Goal: Information Seeking & Learning: Learn about a topic

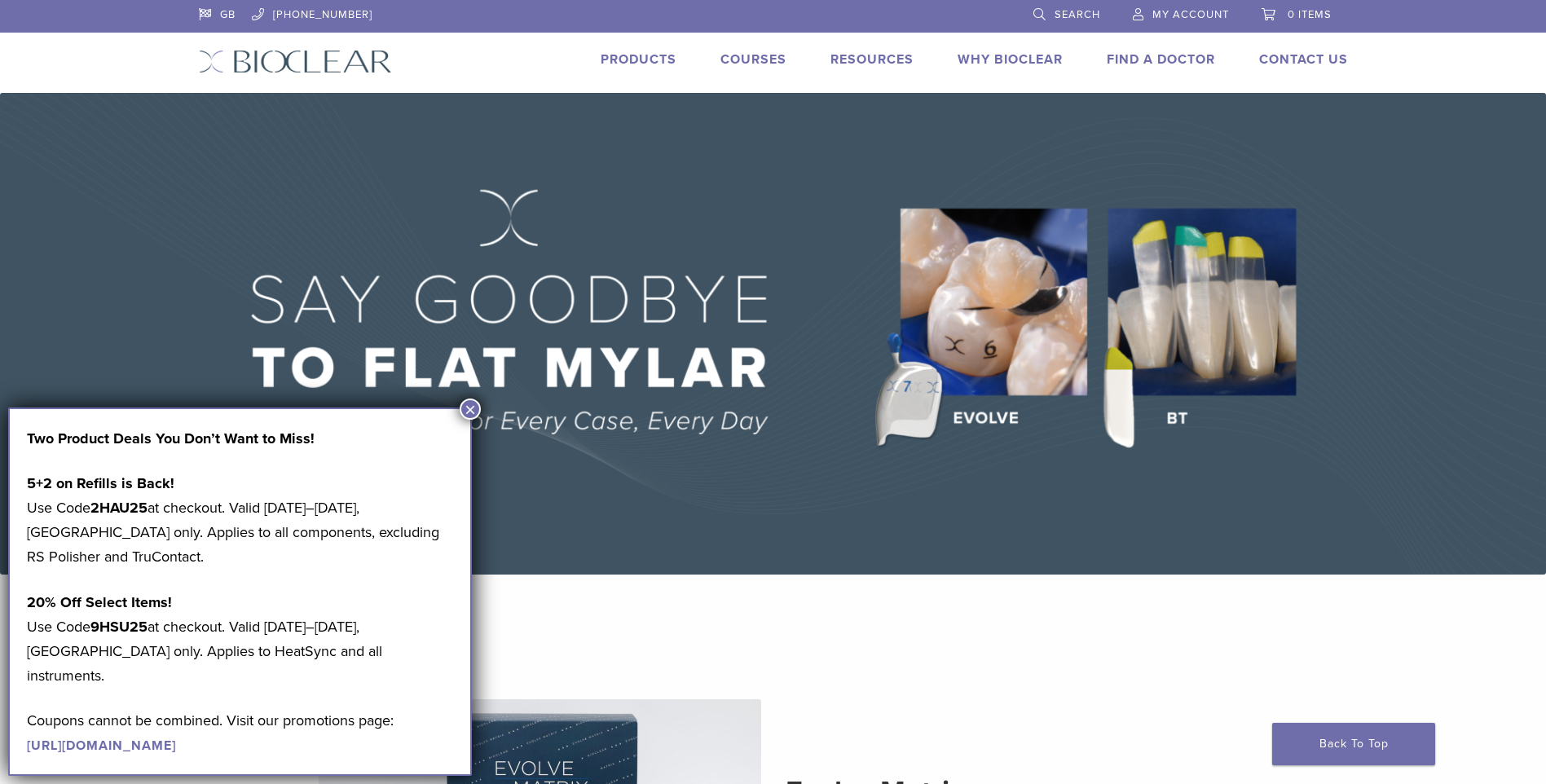
scroll to position [81, 0]
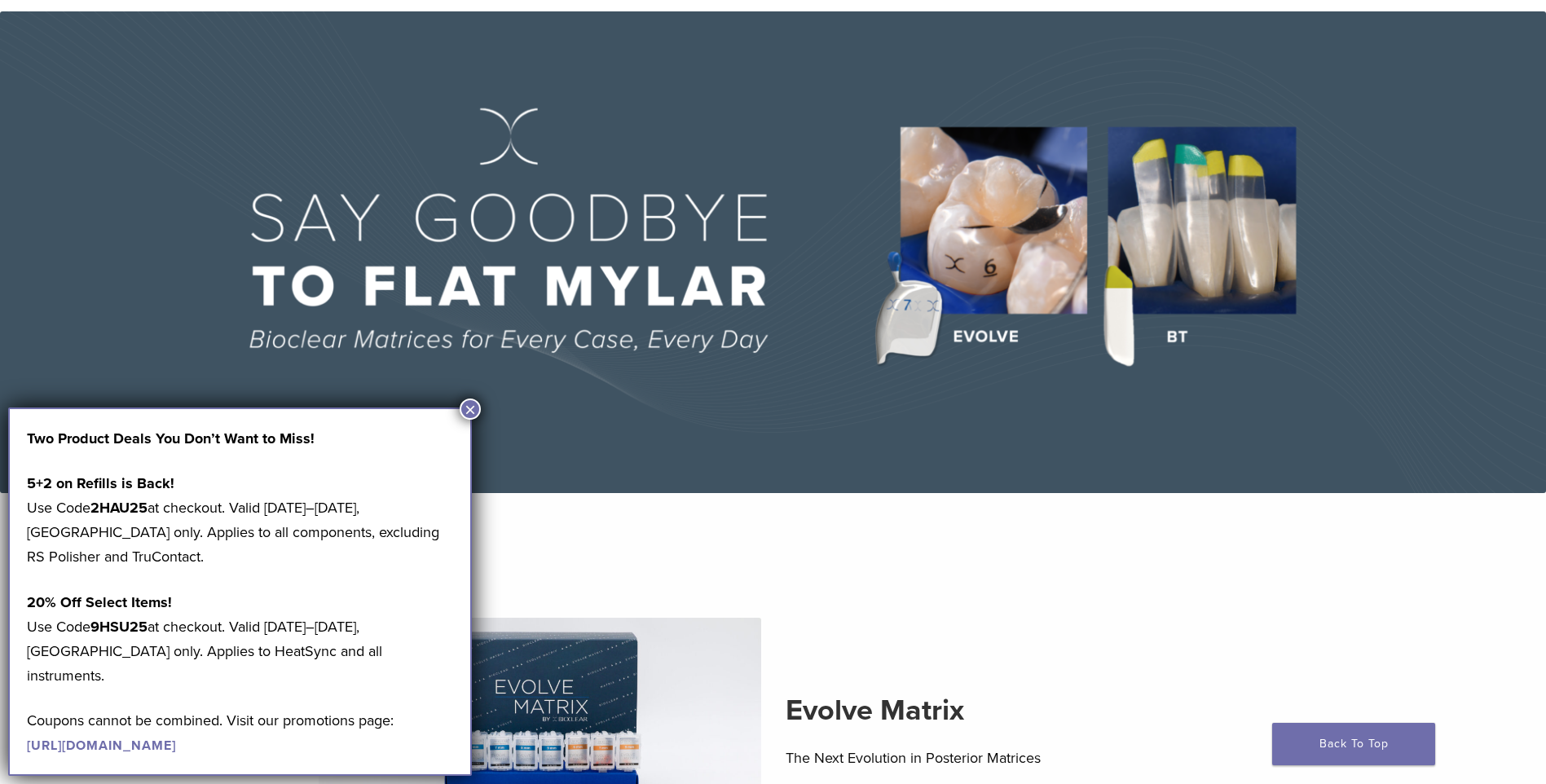
drag, startPoint x: 468, startPoint y: 405, endPoint x: 464, endPoint y: 421, distance: 16.5
click at [468, 405] on button "×" at bounding box center [470, 409] width 22 height 22
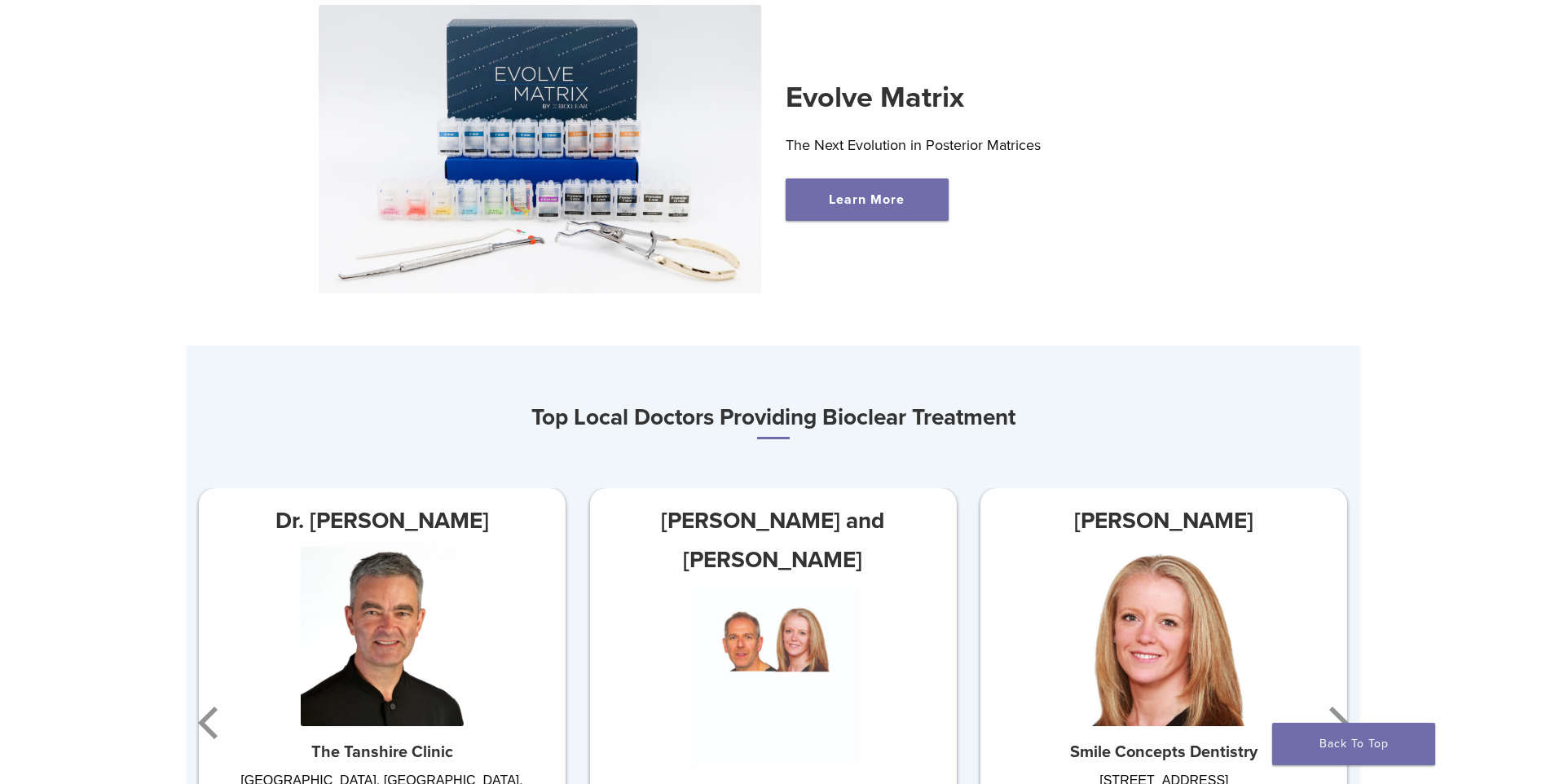
scroll to position [489, 0]
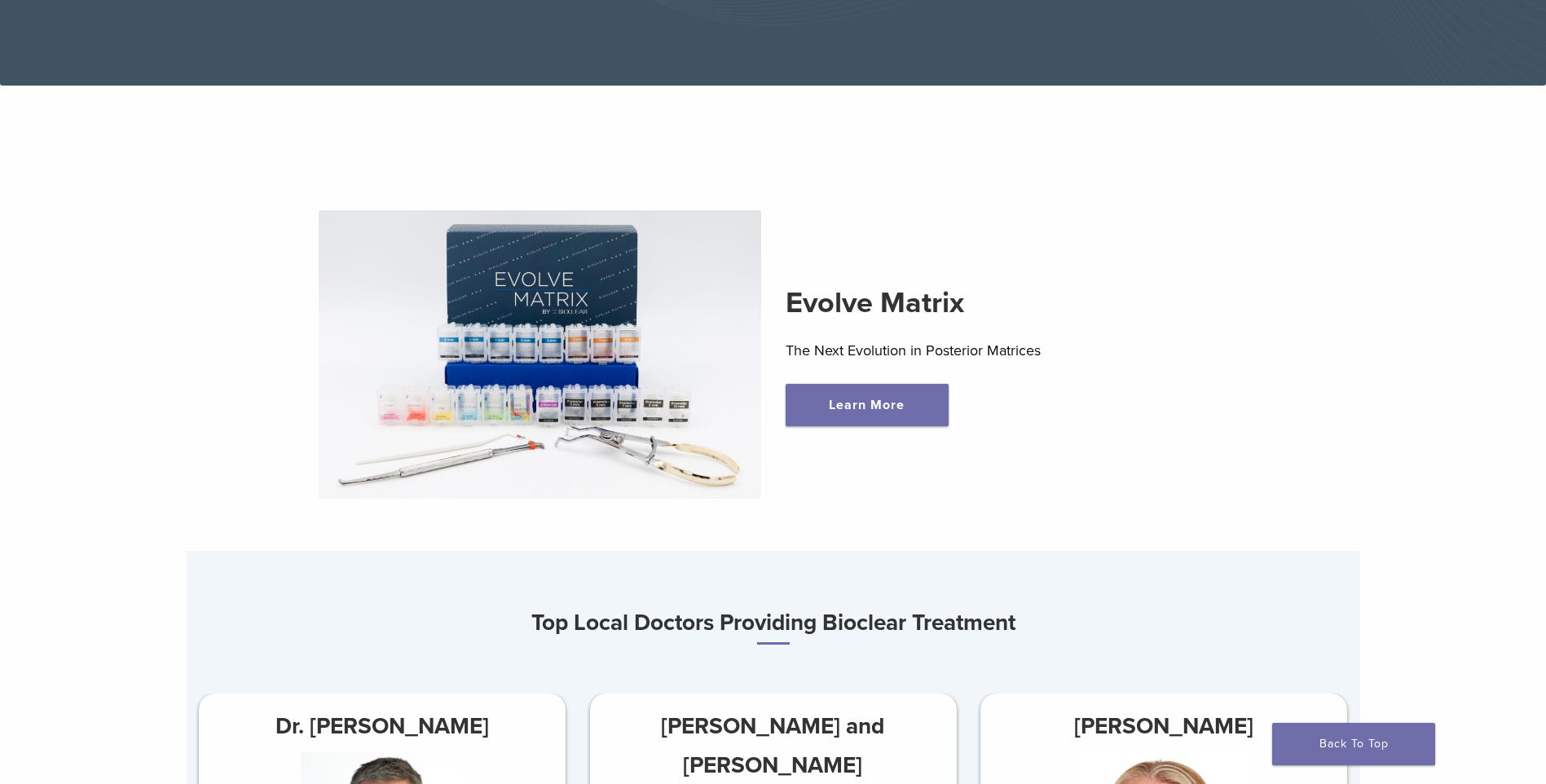
click at [560, 294] on img at bounding box center [540, 354] width 443 height 288
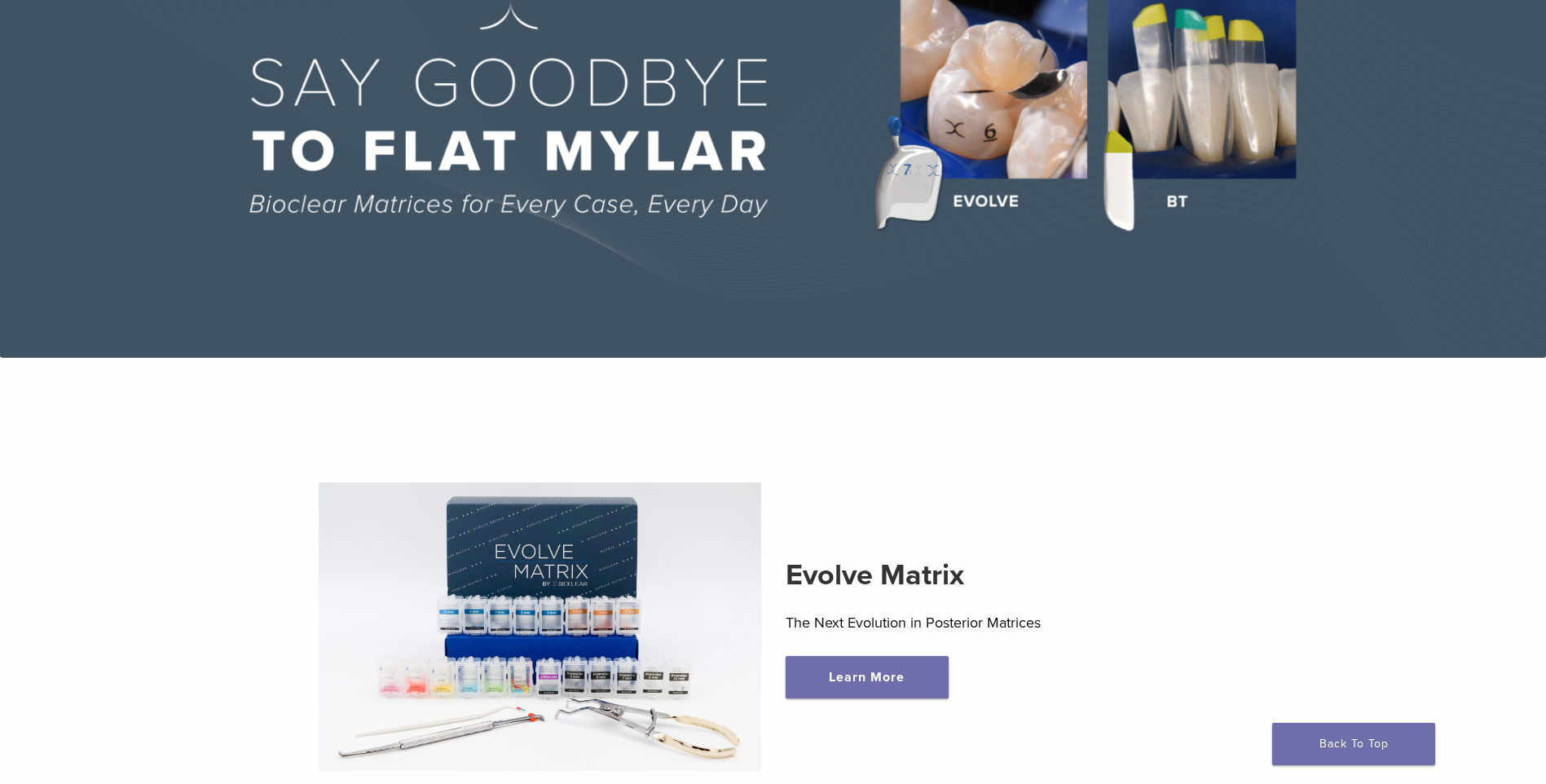
scroll to position [0, 0]
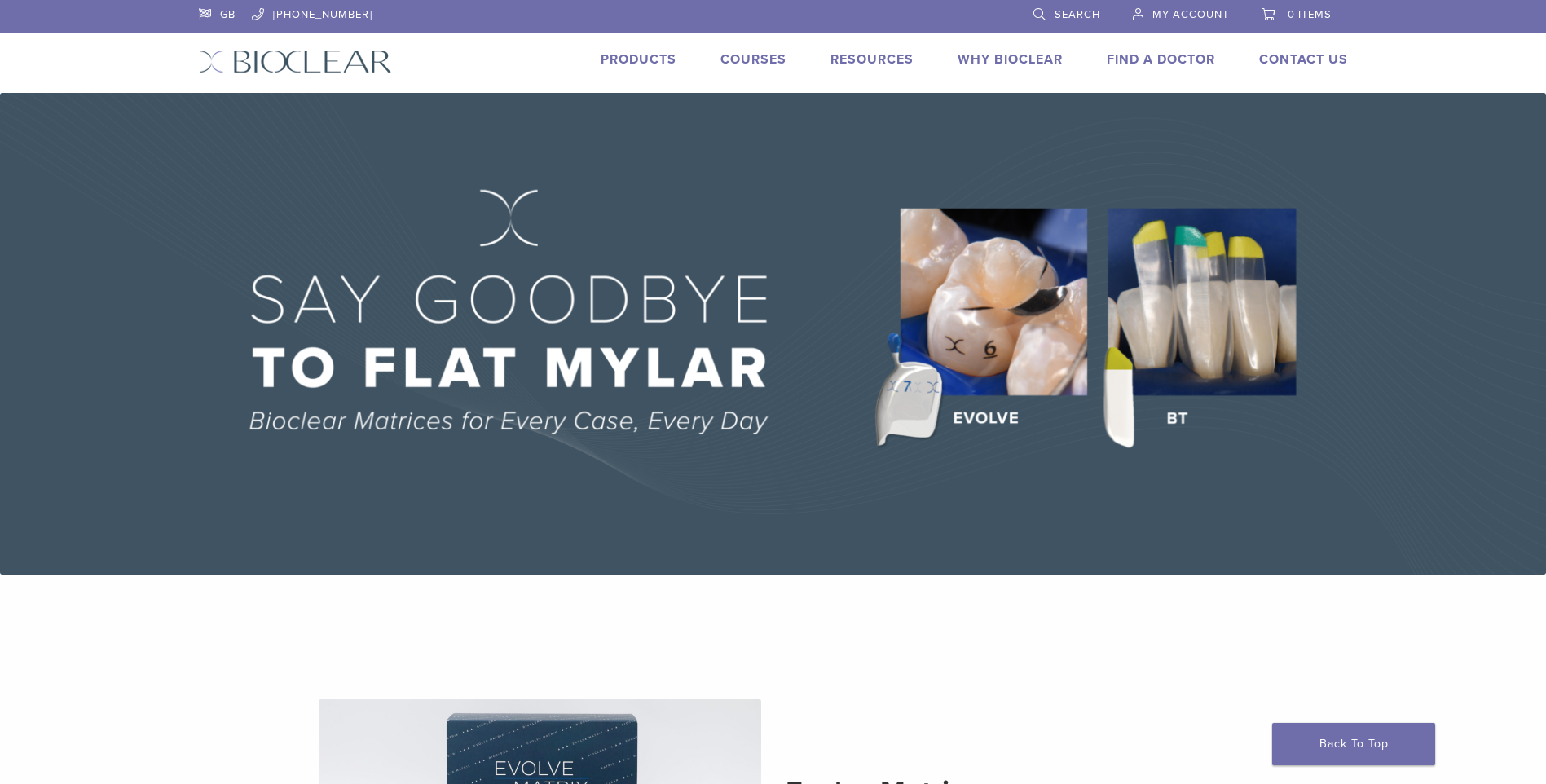
click at [651, 60] on link "Products" at bounding box center [638, 59] width 76 height 17
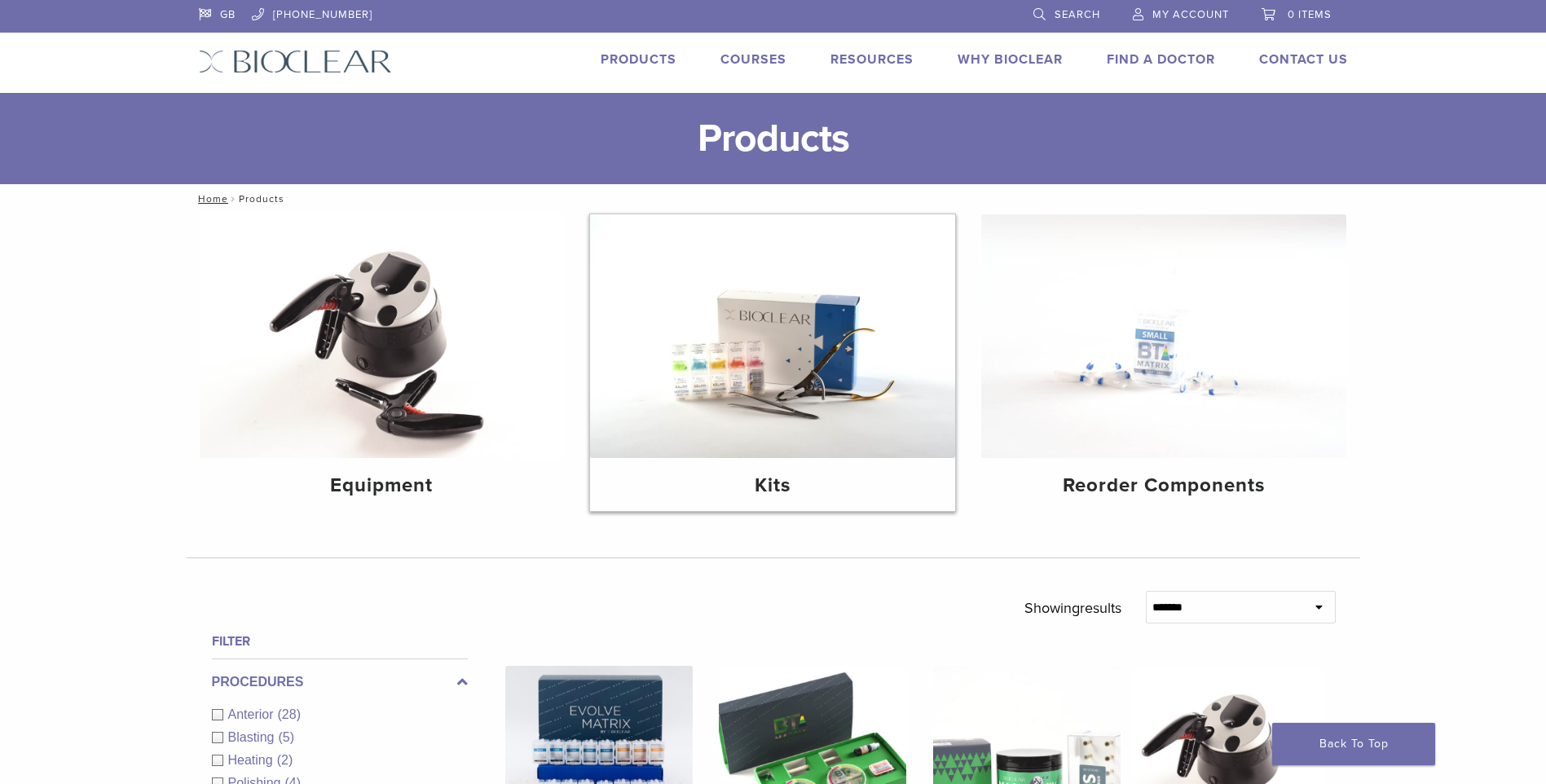
click at [744, 387] on img at bounding box center [773, 336] width 365 height 243
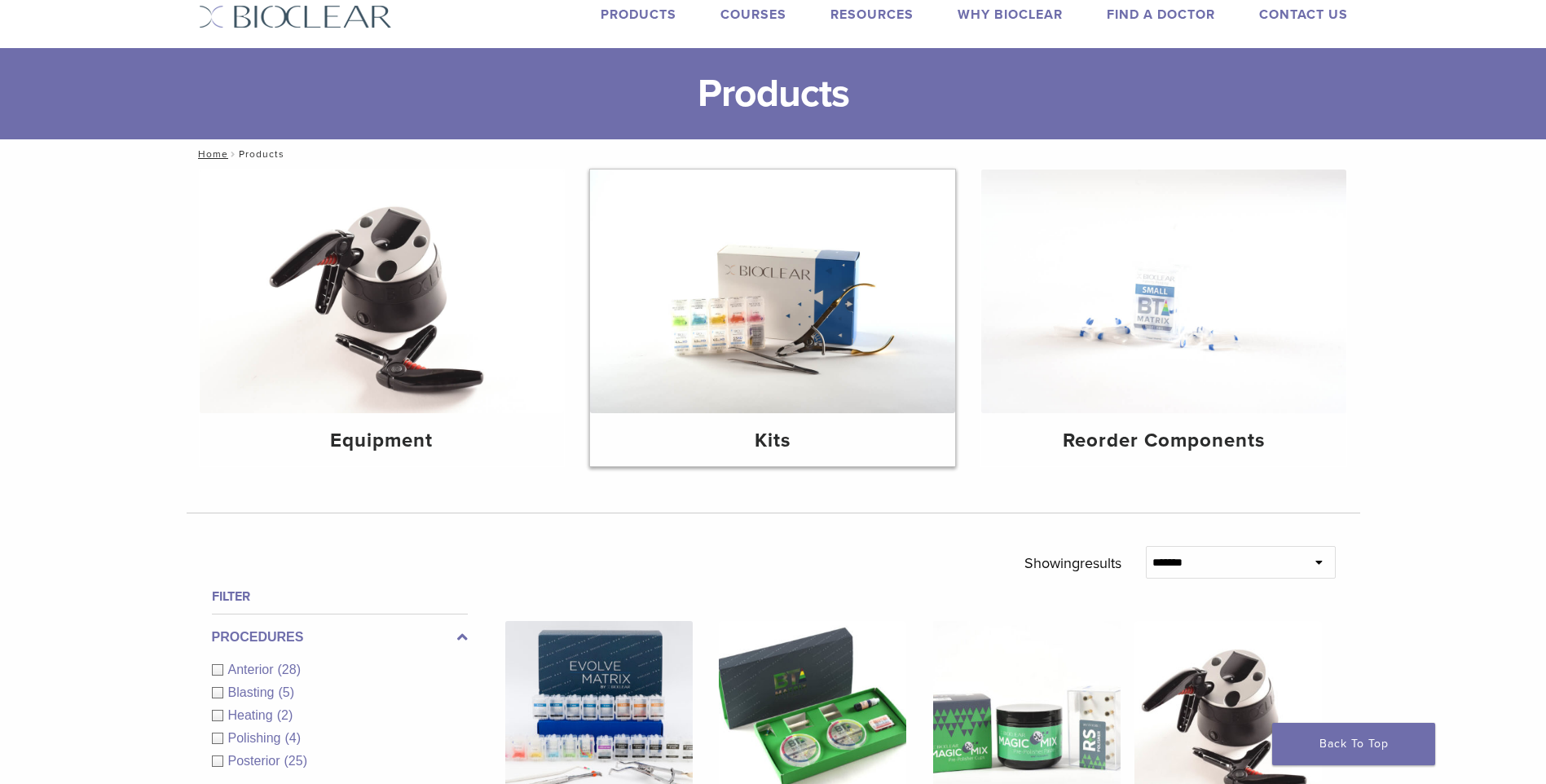
scroll to position [153, 0]
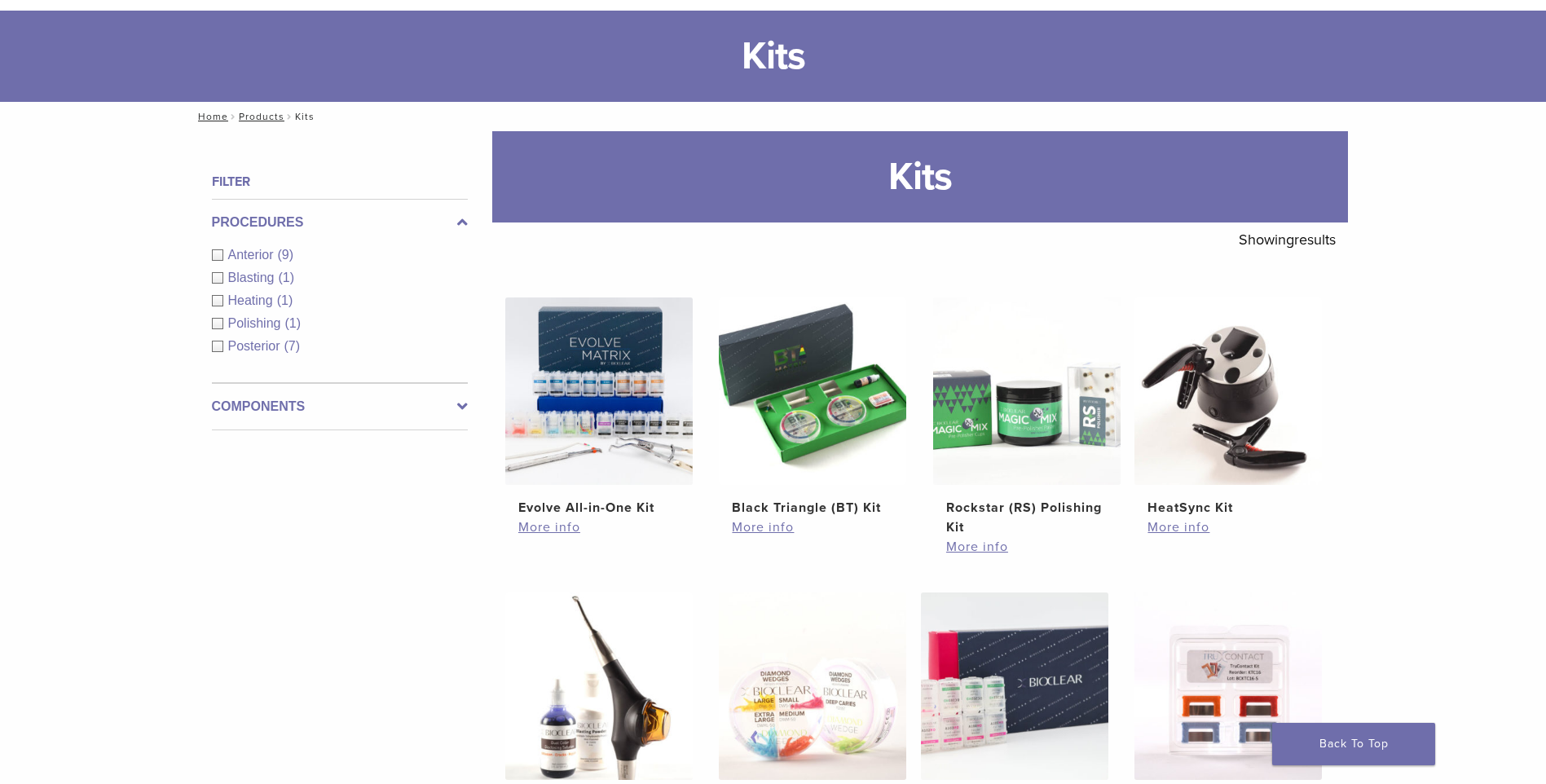
scroll to position [244, 0]
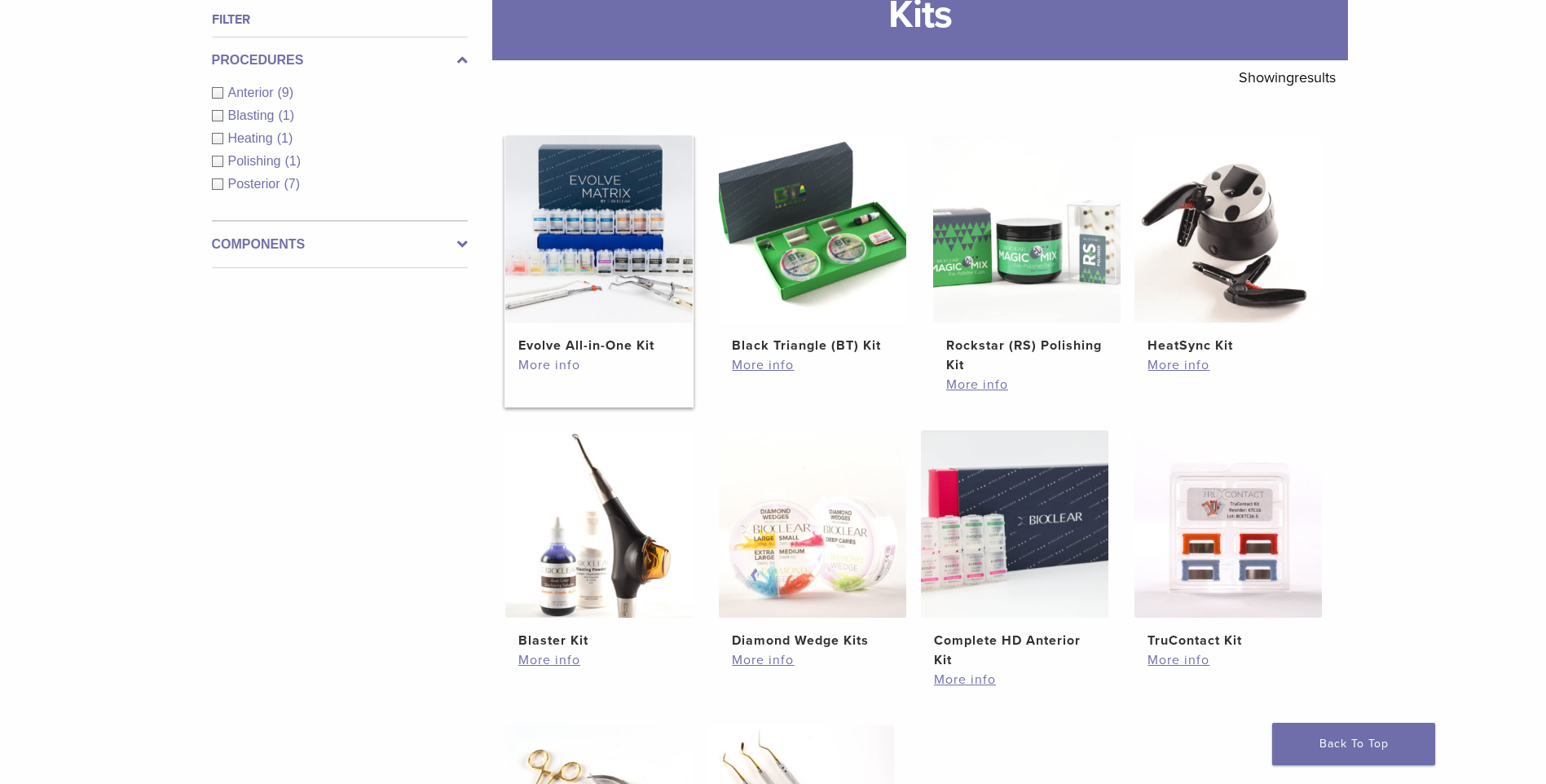
click at [544, 365] on link "More info" at bounding box center [599, 365] width 161 height 20
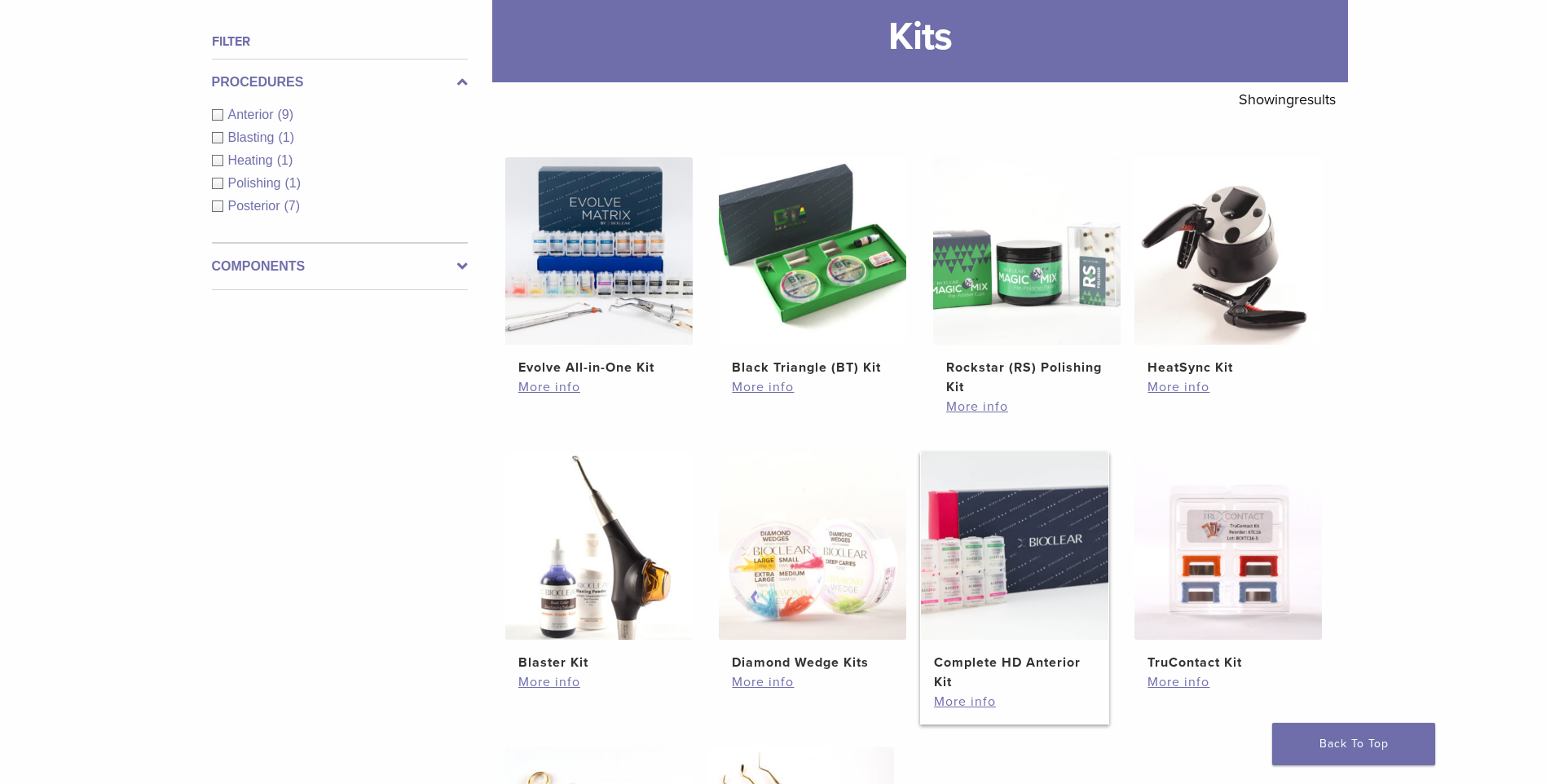
scroll to position [304, 0]
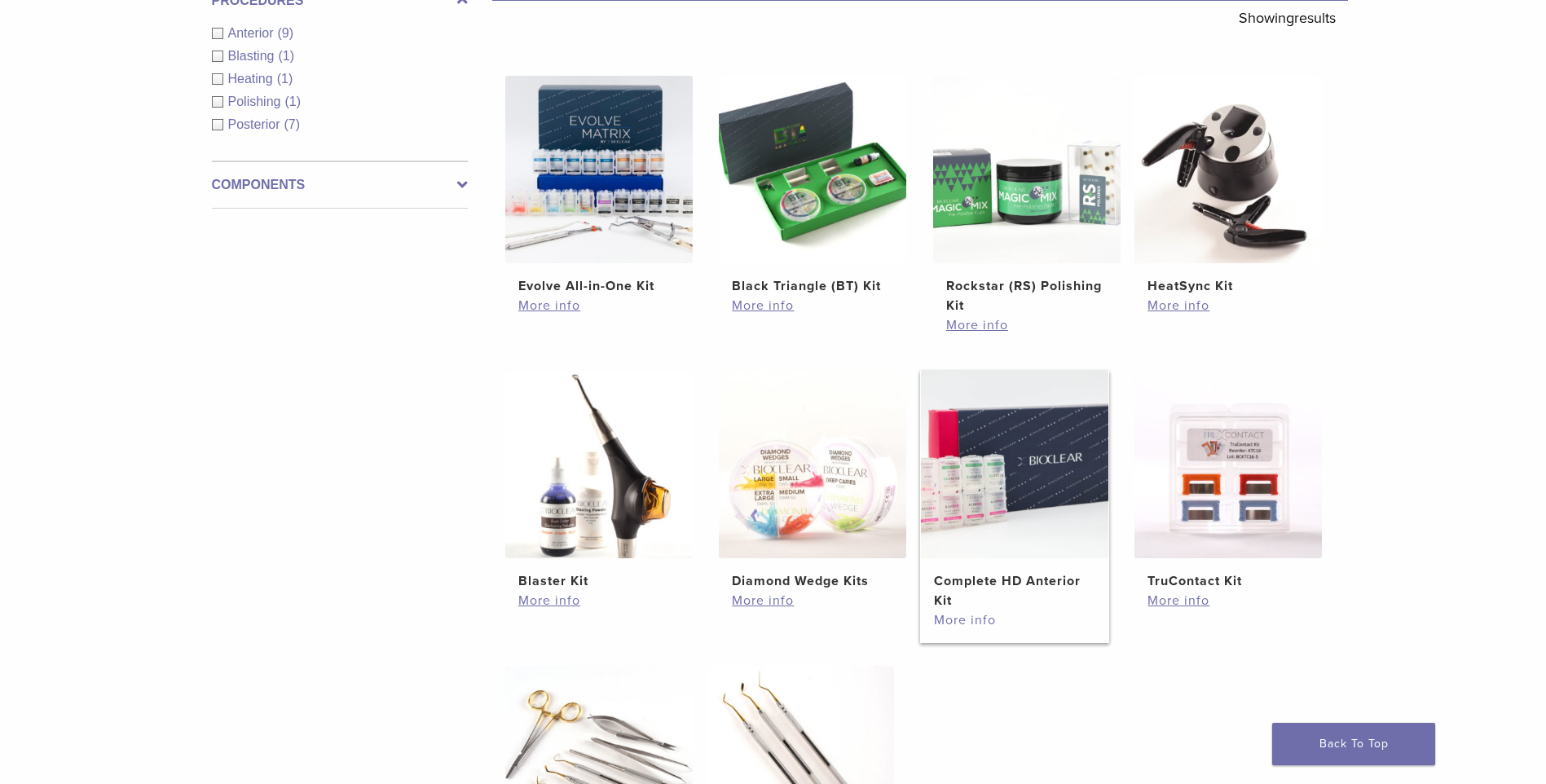
click at [968, 620] on link "More info" at bounding box center [1014, 620] width 161 height 20
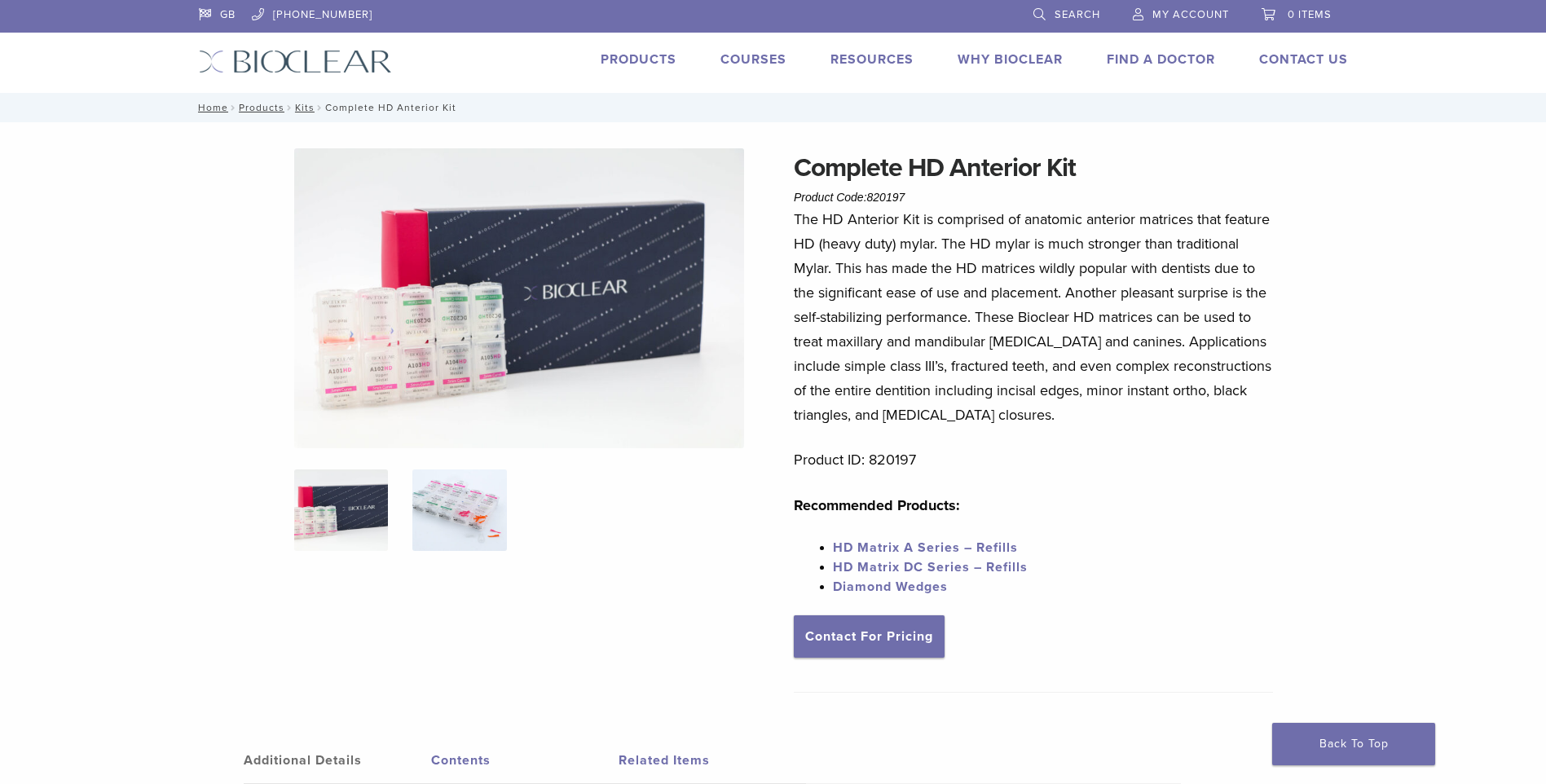
click at [463, 508] on img at bounding box center [458, 509] width 93 height 81
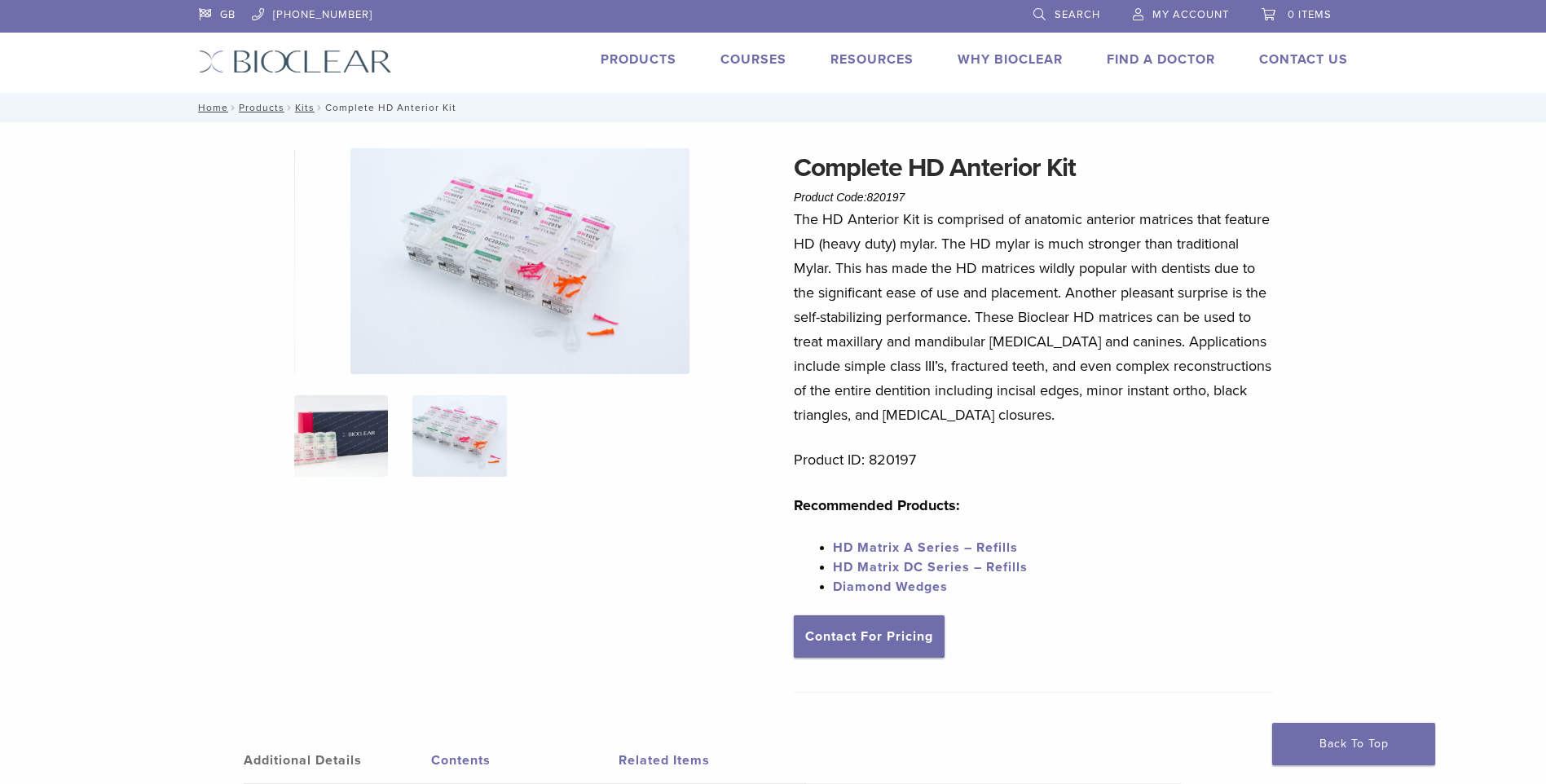
click at [348, 429] on img at bounding box center [341, 436] width 93 height 81
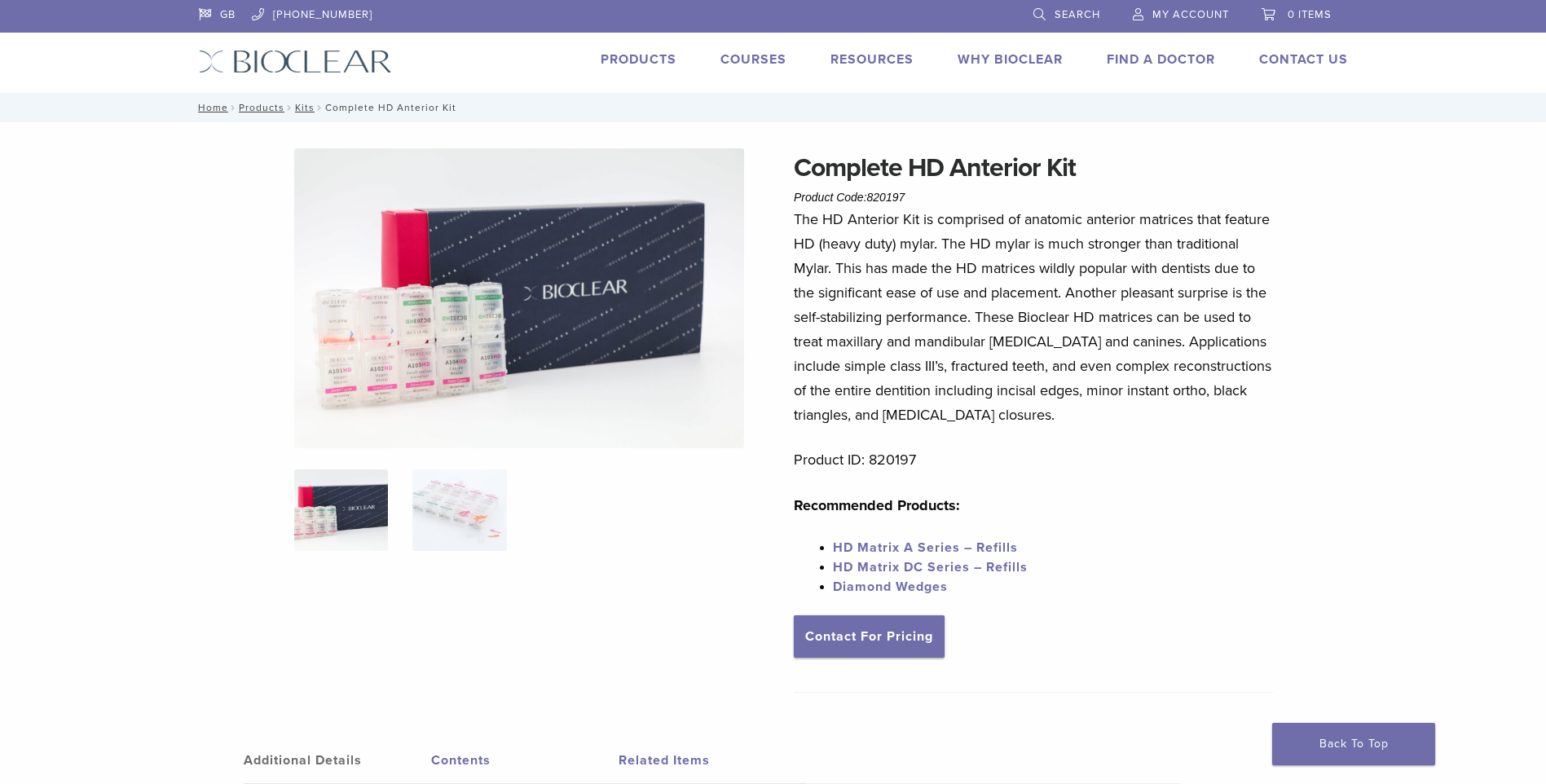
click at [442, 343] on img at bounding box center [519, 298] width 450 height 300
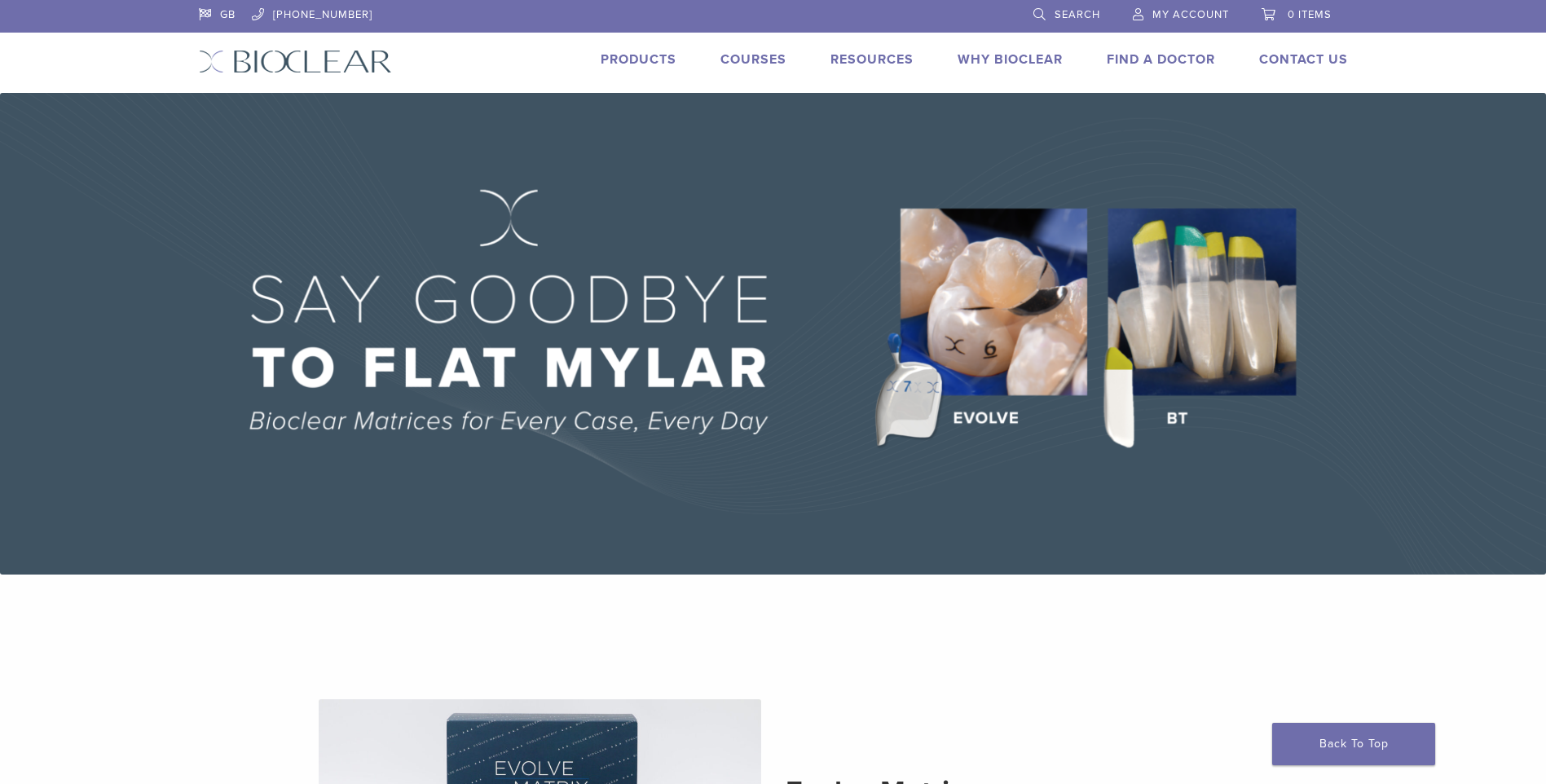
drag, startPoint x: 635, startPoint y: 59, endPoint x: 632, endPoint y: 77, distance: 18.2
click at [635, 59] on link "Products" at bounding box center [638, 59] width 76 height 17
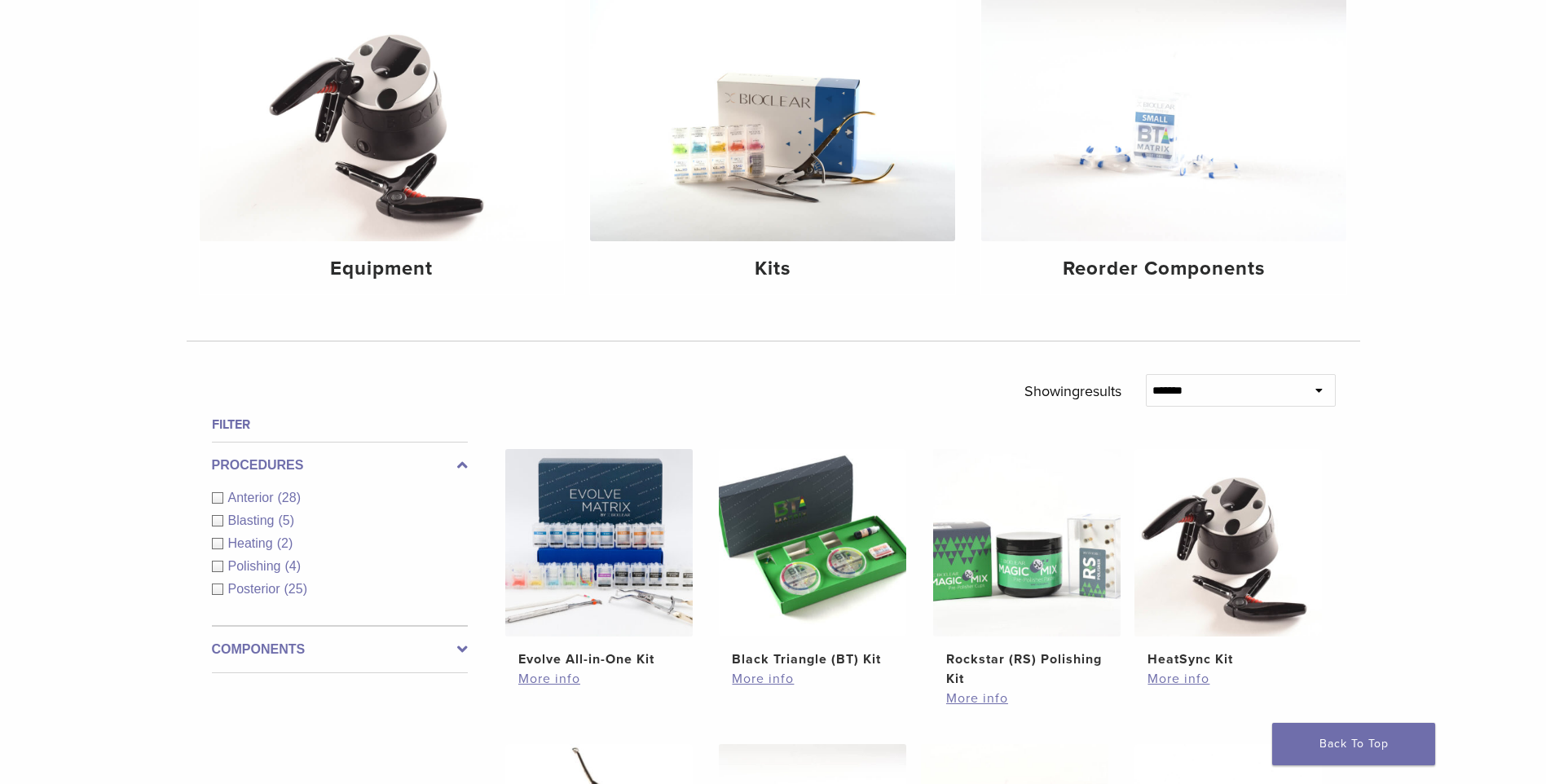
scroll to position [184, 0]
